Goal: Find specific page/section: Find specific page/section

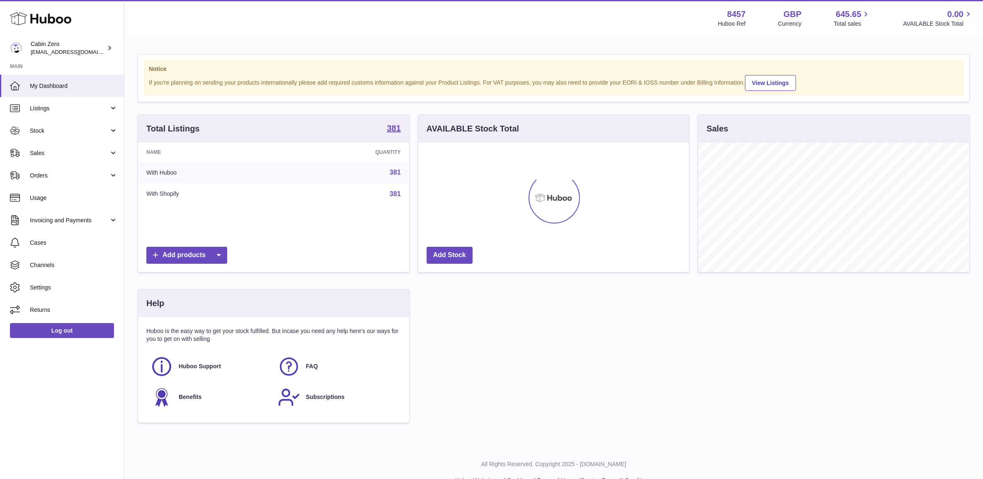
scroll to position [129, 270]
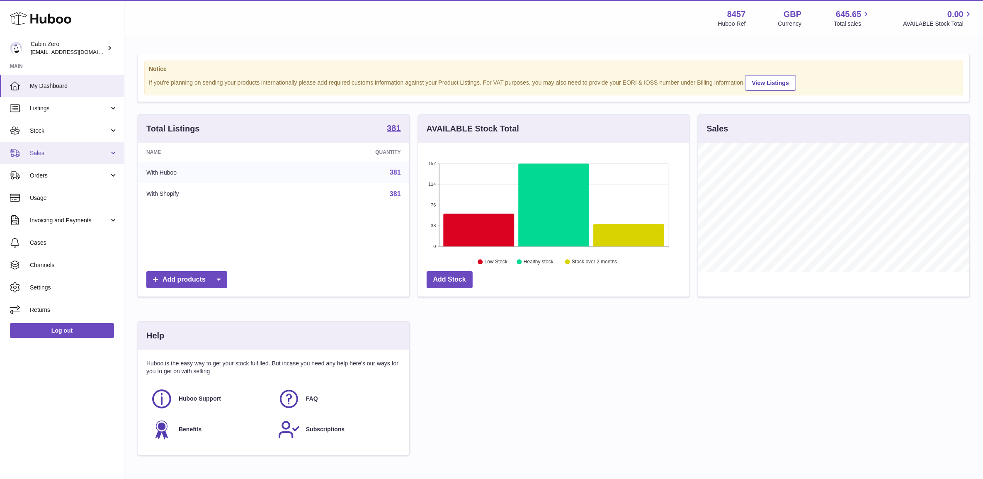
click at [48, 159] on link "Sales" at bounding box center [62, 153] width 124 height 22
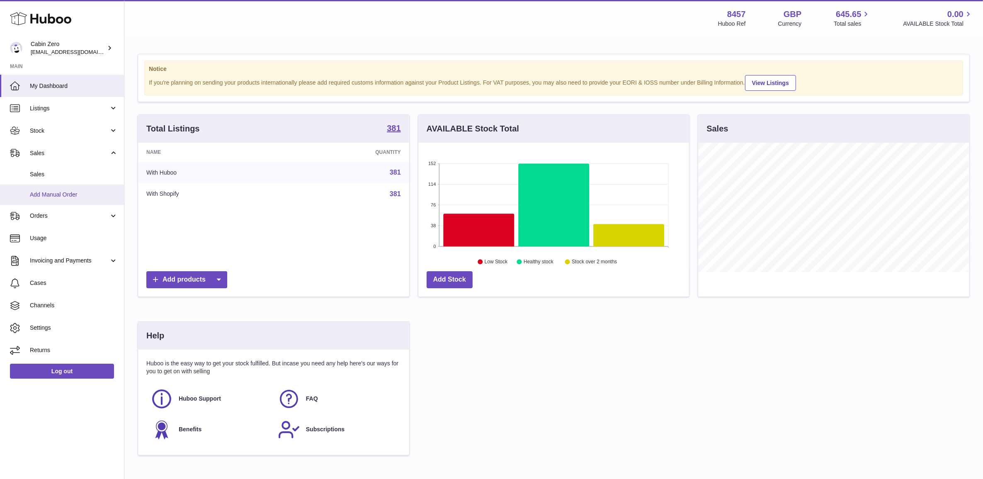
click at [55, 186] on link "Add Manual Order" at bounding box center [62, 195] width 124 height 20
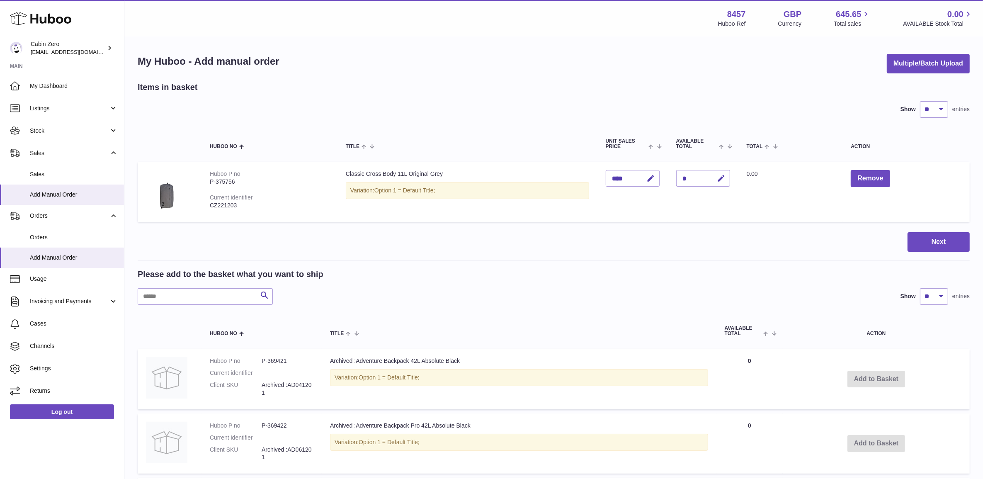
click at [51, 175] on span "Sales" at bounding box center [74, 174] width 88 height 8
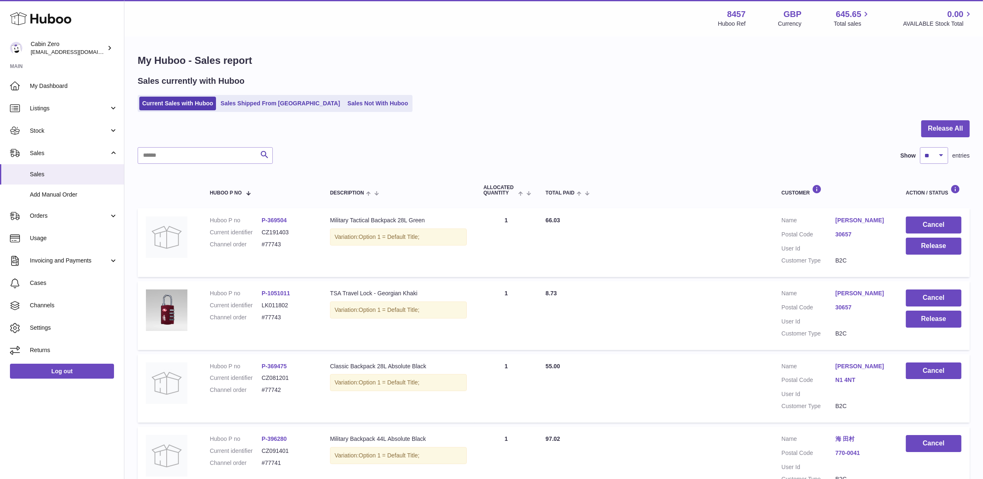
click at [274, 94] on div "Sales currently with Huboo Current Sales with Huboo Sales Shipped From Huboo Sa…" at bounding box center [554, 93] width 832 height 36
click at [274, 102] on link "Sales Shipped From [GEOGRAPHIC_DATA]" at bounding box center [280, 104] width 125 height 14
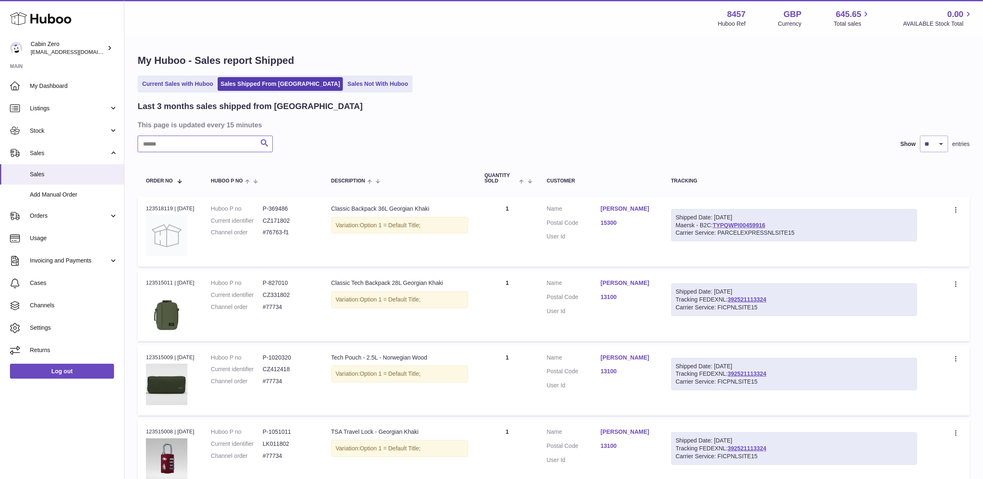
click at [234, 140] on input "text" at bounding box center [205, 144] width 135 height 17
